Goal: Transaction & Acquisition: Subscribe to service/newsletter

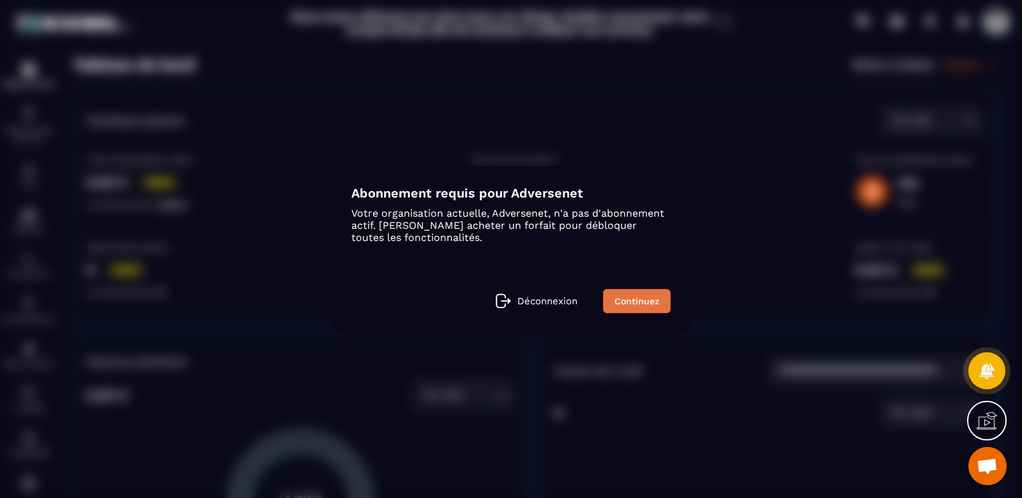
click at [629, 309] on link "Continuez" at bounding box center [637, 301] width 68 height 24
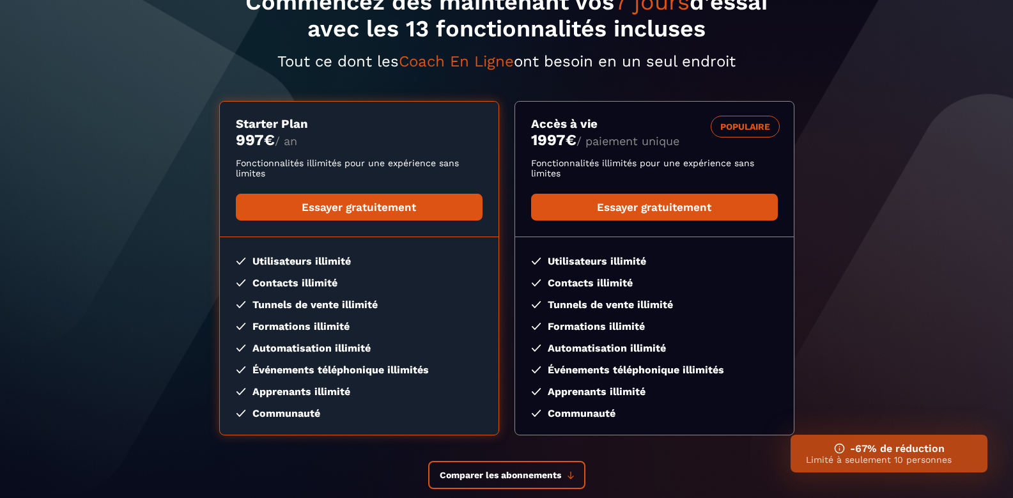
scroll to position [201, 0]
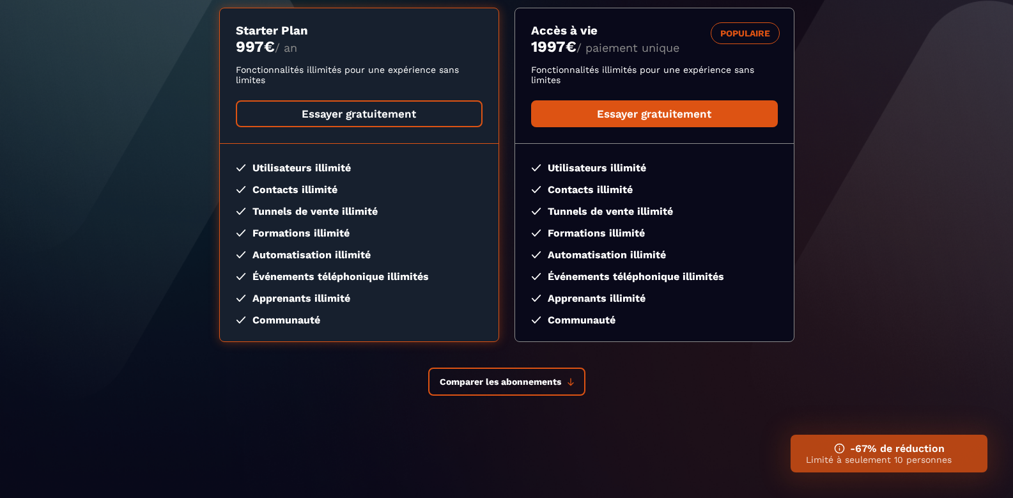
click at [316, 125] on link "Essayer gratuitement" at bounding box center [359, 113] width 247 height 27
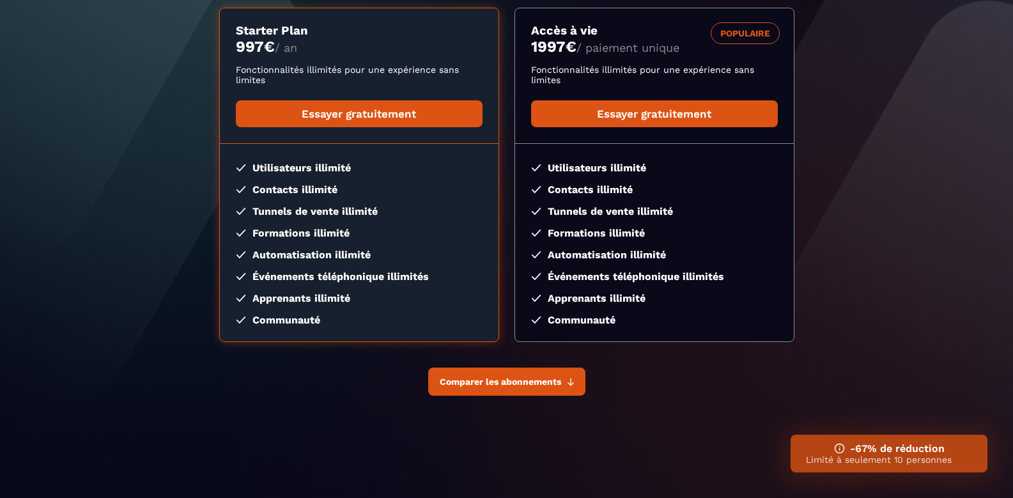
click at [488, 381] on span "Comparer les abonnements" at bounding box center [500, 381] width 121 height 10
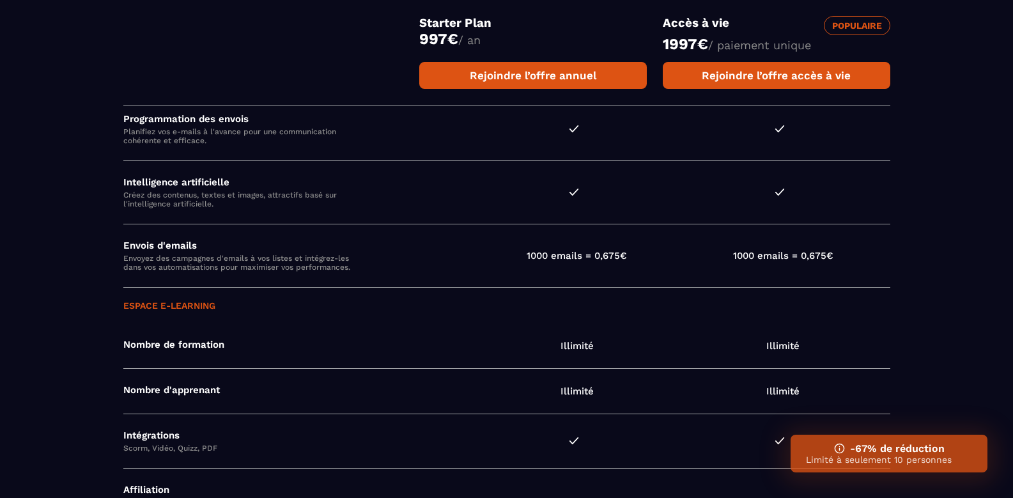
scroll to position [1363, 0]
